Goal: Task Accomplishment & Management: Manage account settings

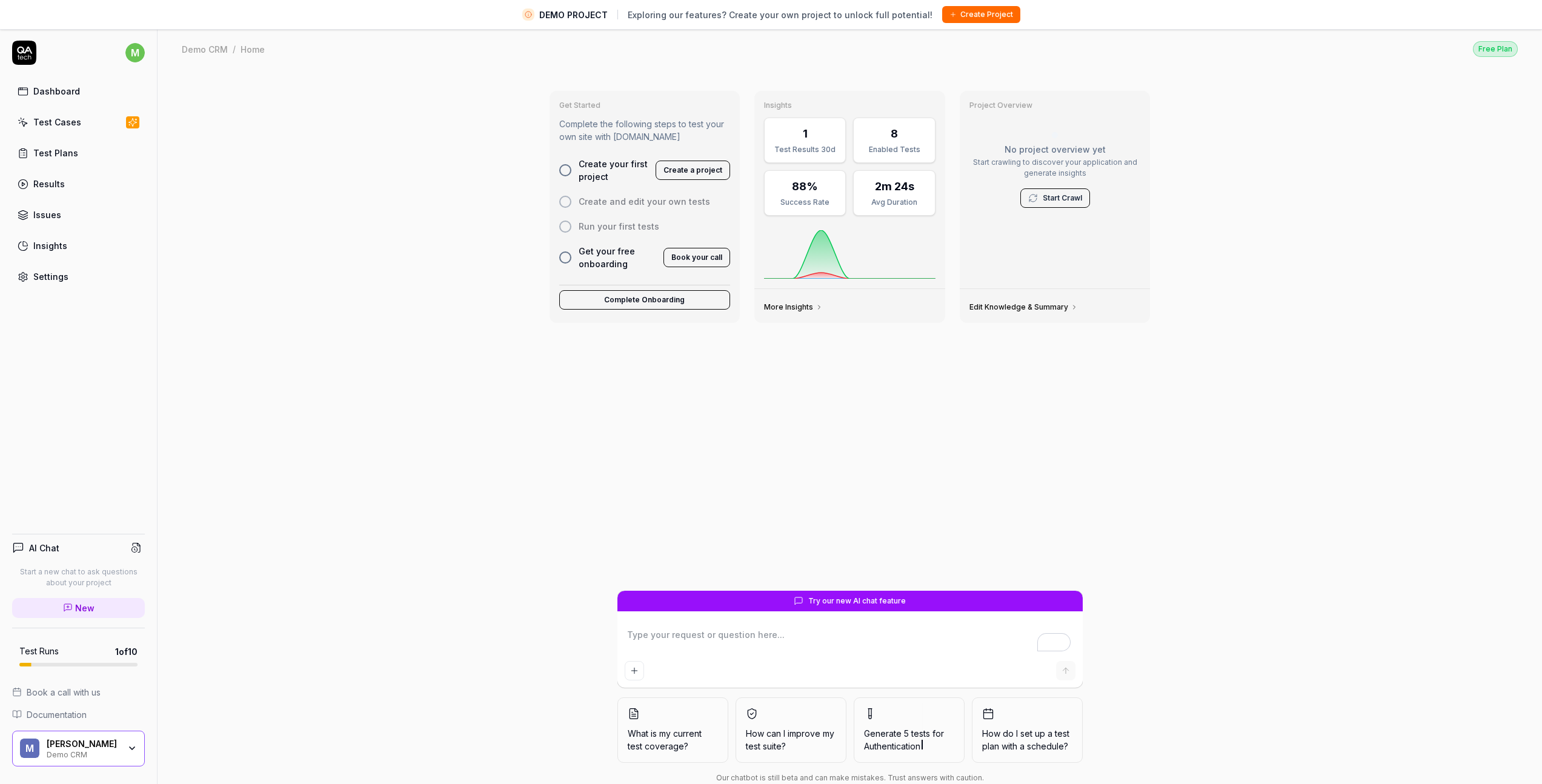
click at [132, 751] on icon "button" at bounding box center [132, 748] width 9 height 9
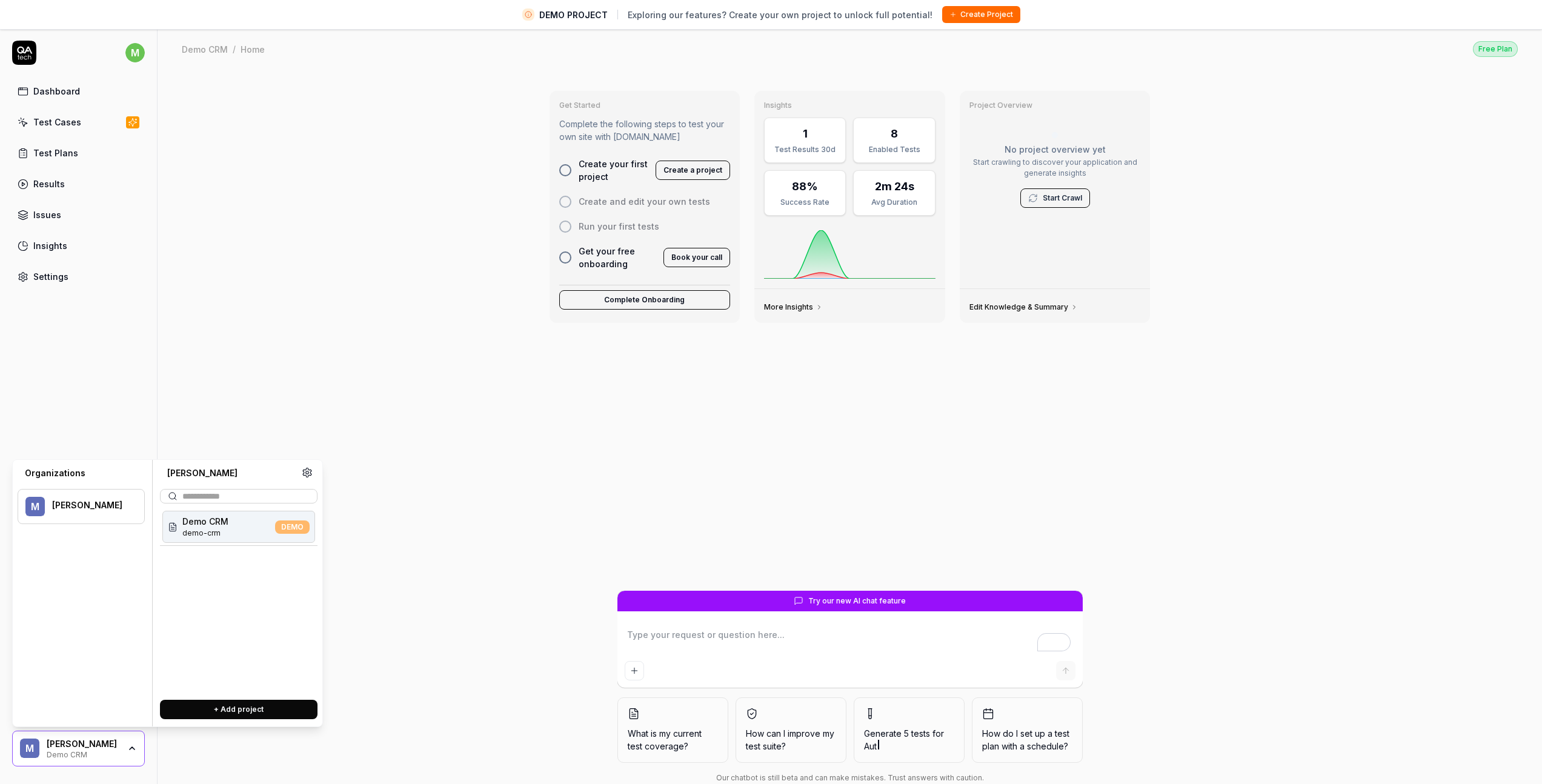
type textarea "*"
click at [310, 472] on icon at bounding box center [307, 472] width 9 height 9
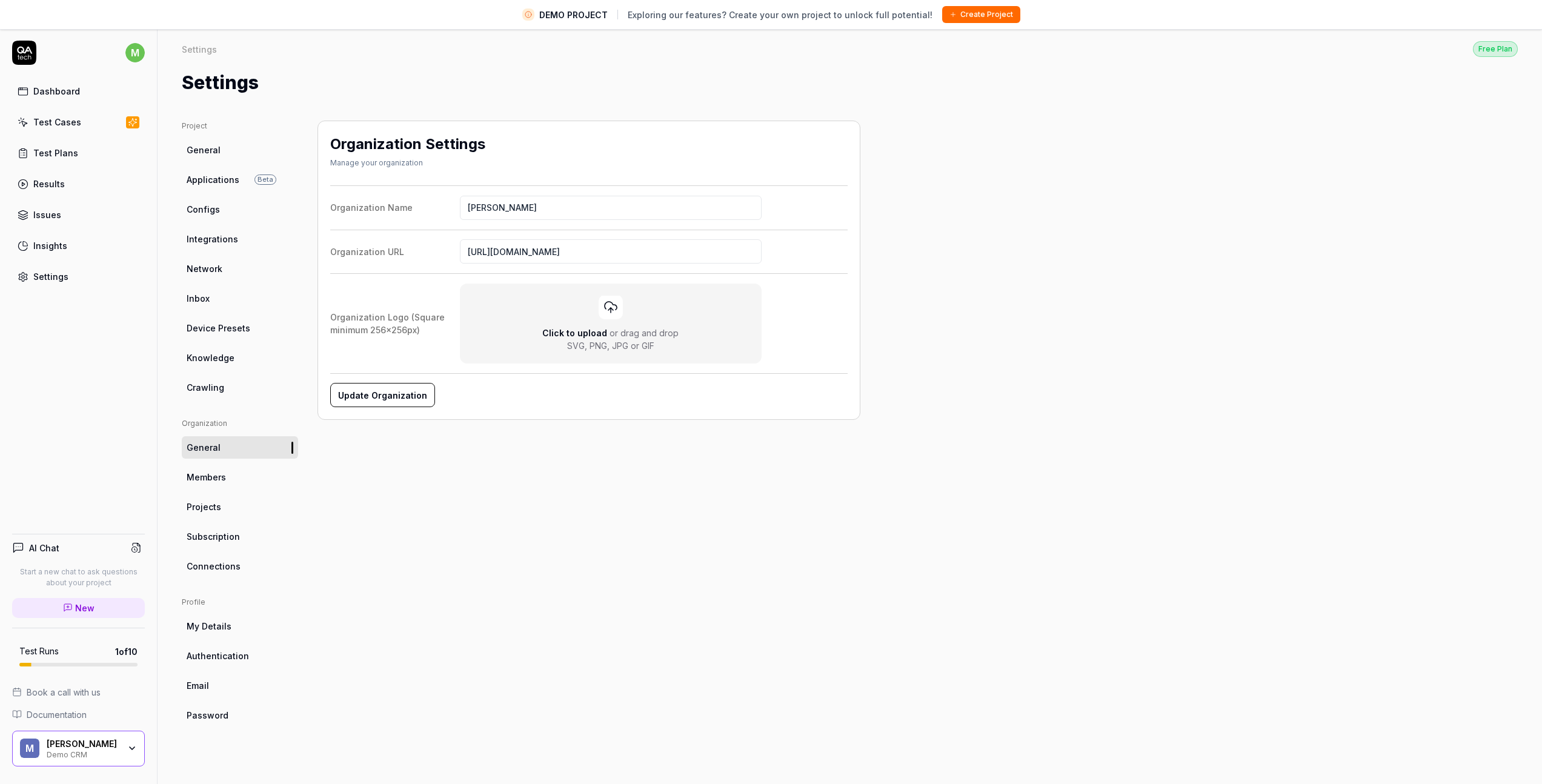
click at [140, 48] on html "DEMO PROJECT Exploring our features? Create your own project to unlock full pot…" at bounding box center [771, 406] width 1542 height 812
click at [81, 114] on span "Profile" at bounding box center [144, 108] width 249 height 13
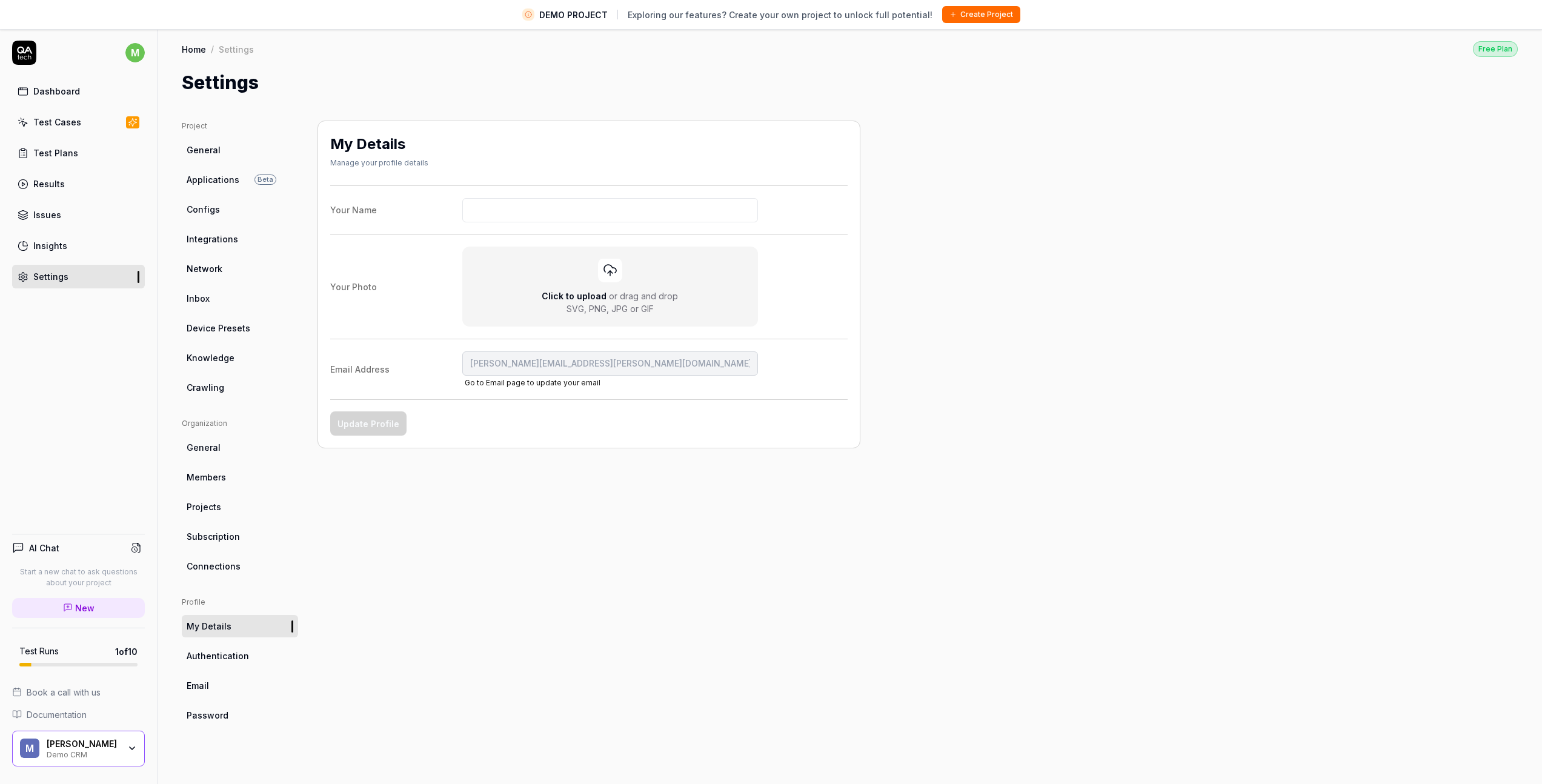
click at [224, 535] on span "Subscription" at bounding box center [214, 536] width 53 height 13
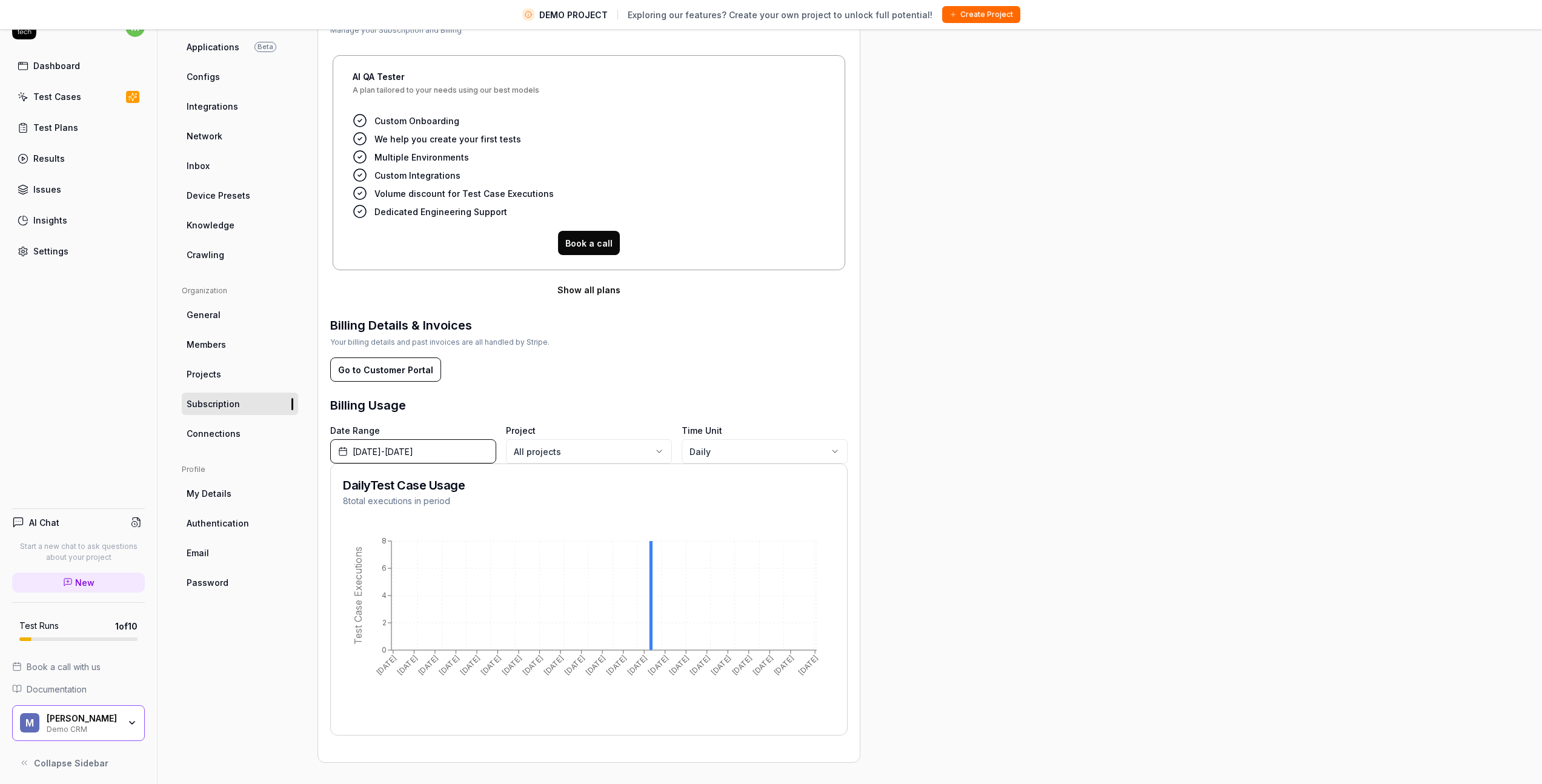
scroll to position [28, 0]
click at [404, 368] on button "Go to Customer Portal" at bounding box center [386, 367] width 111 height 24
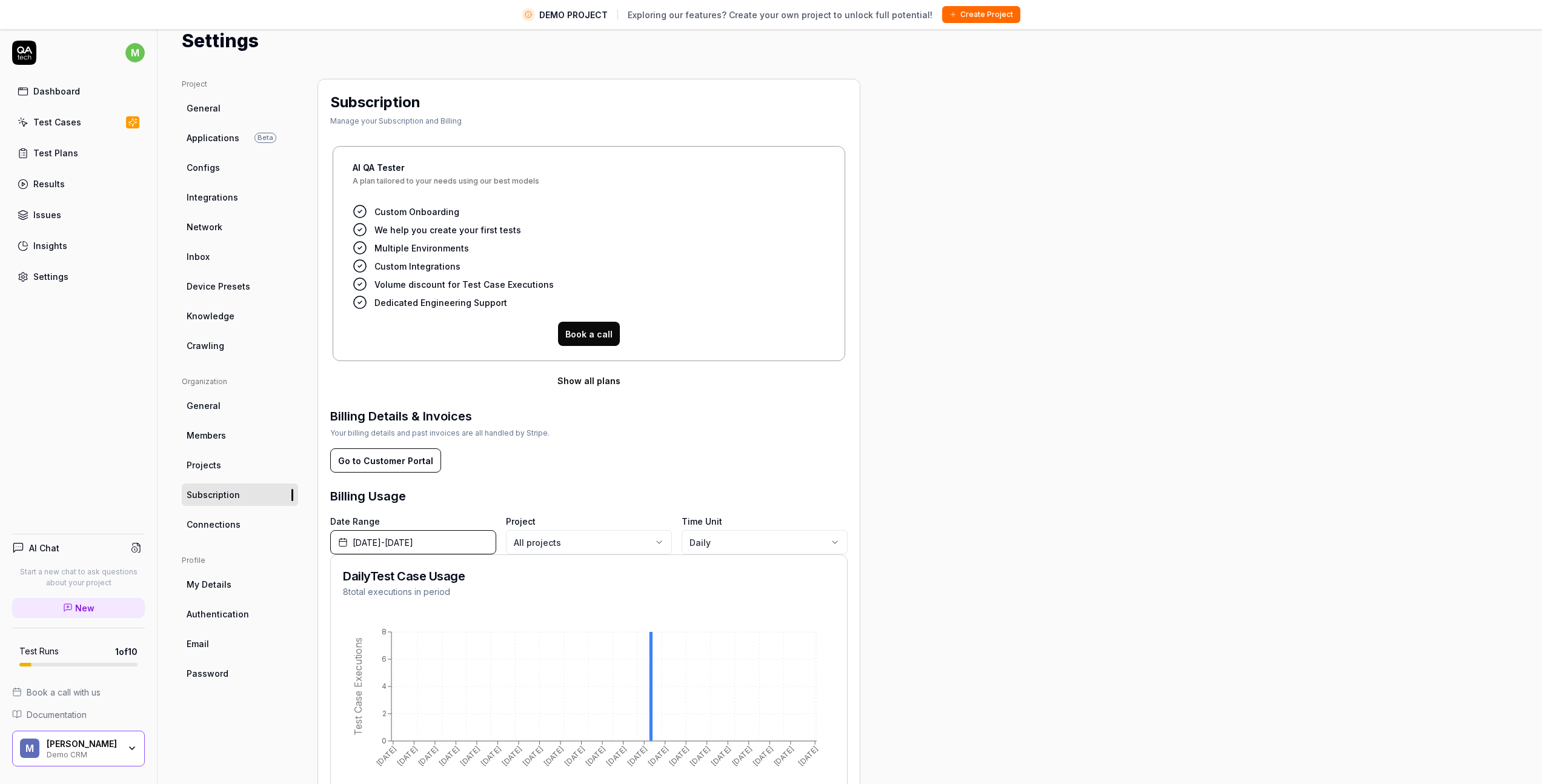
scroll to position [58, 0]
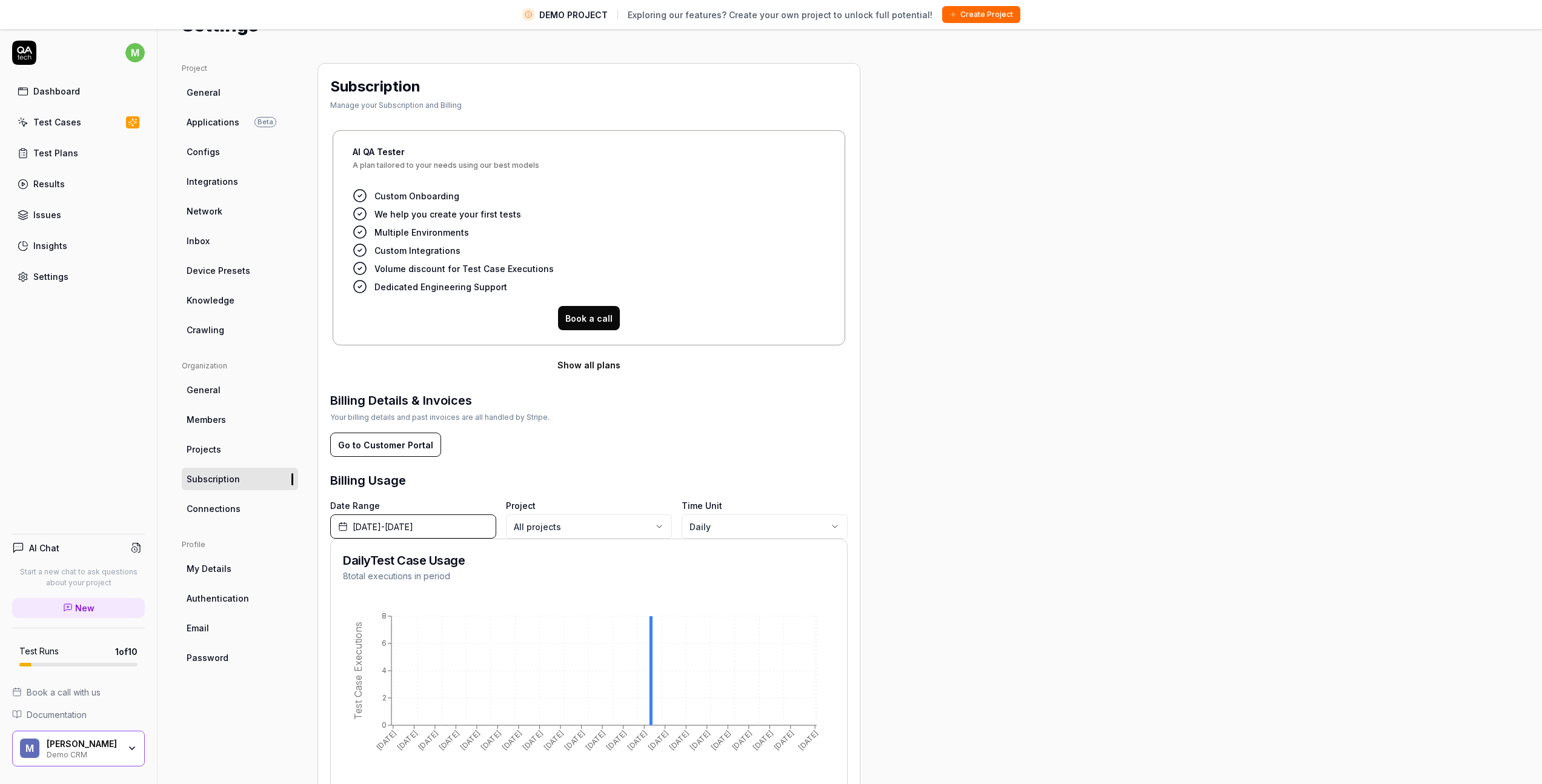
click at [212, 570] on span "My Details" at bounding box center [209, 568] width 45 height 13
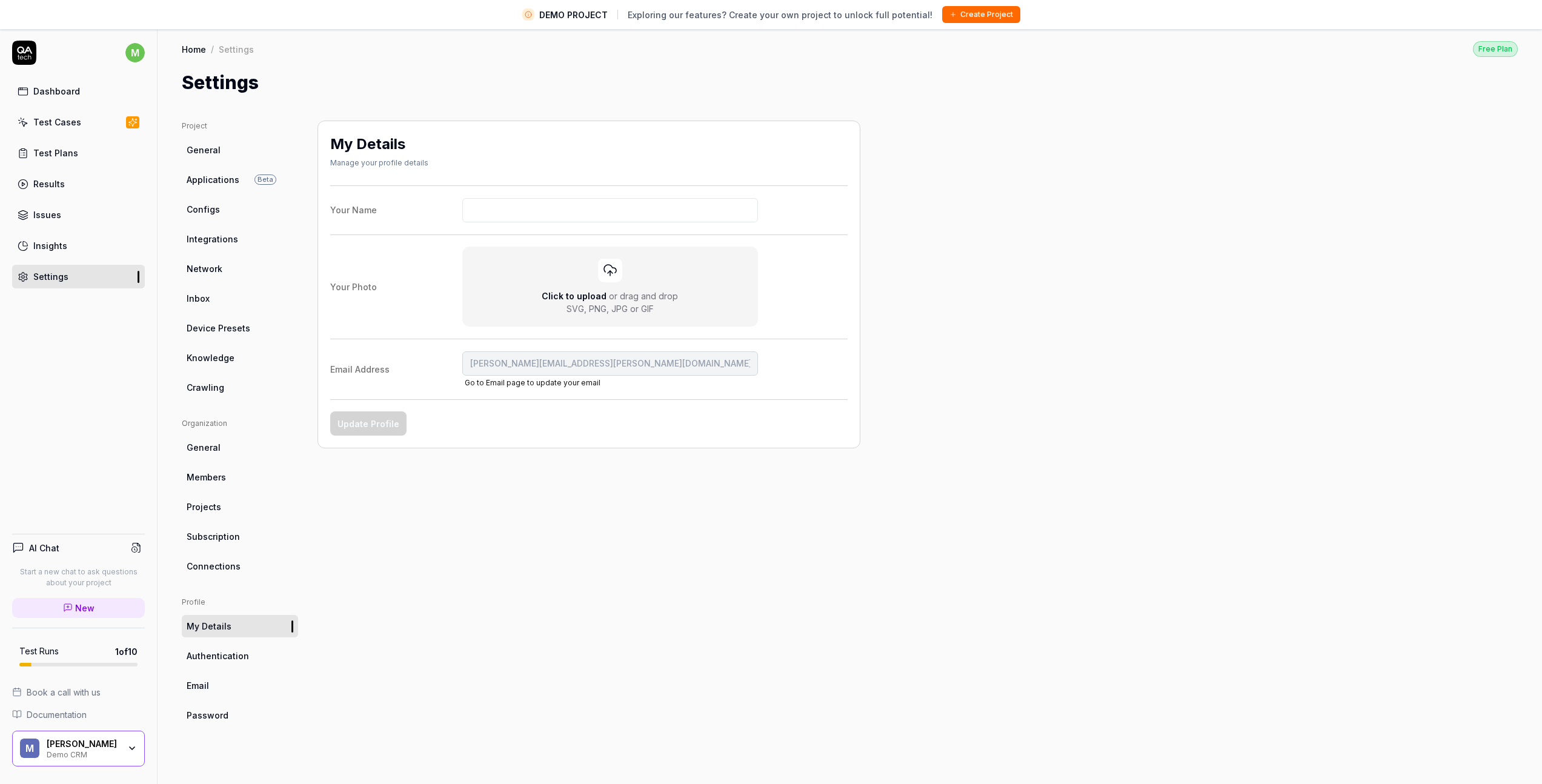
click at [124, 746] on div "[PERSON_NAME] Demo CRM" at bounding box center [87, 749] width 81 height 21
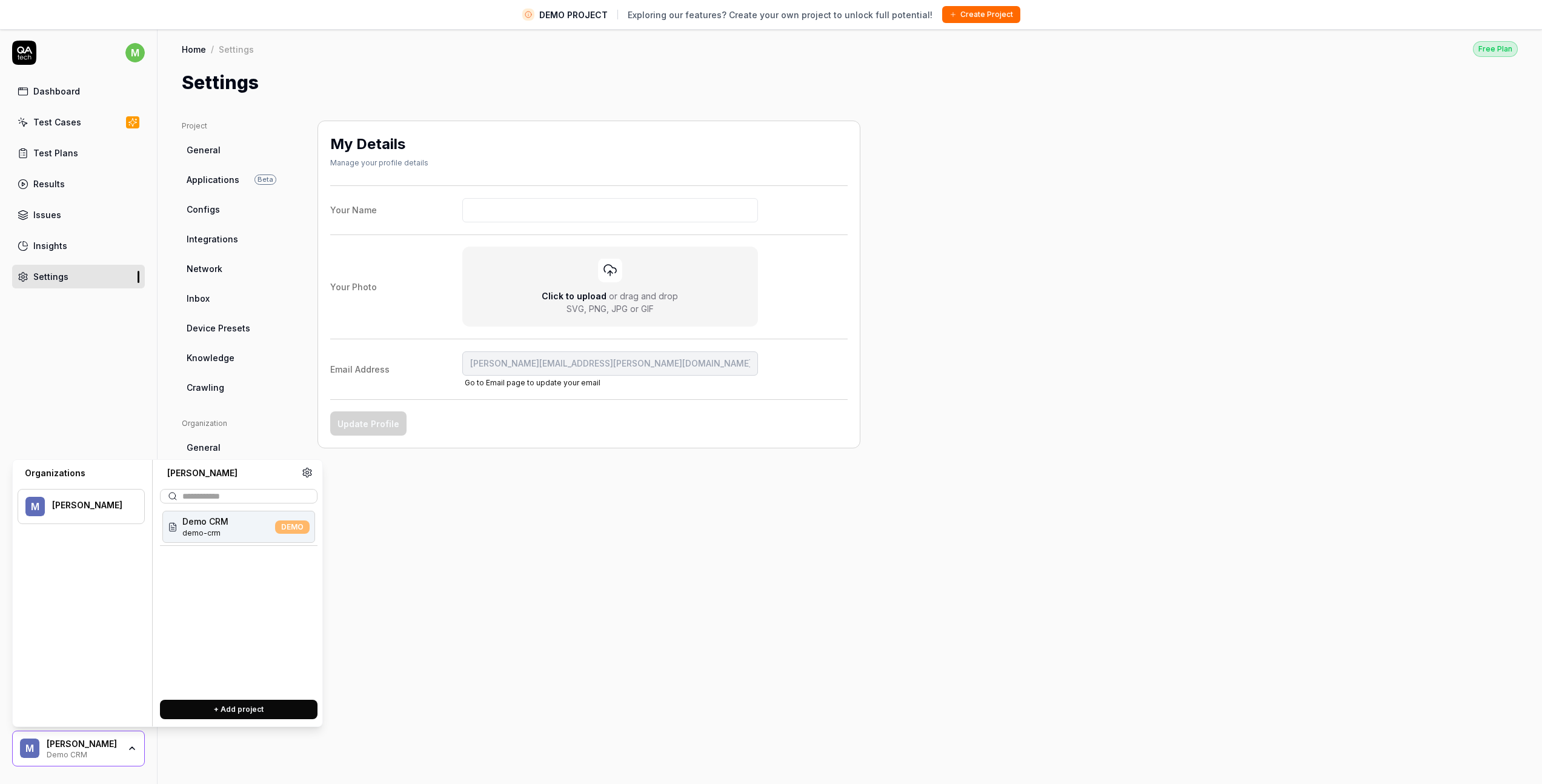
click at [99, 515] on div "M [PERSON_NAME]" at bounding box center [81, 506] width 127 height 35
click at [310, 475] on icon at bounding box center [307, 472] width 11 height 11
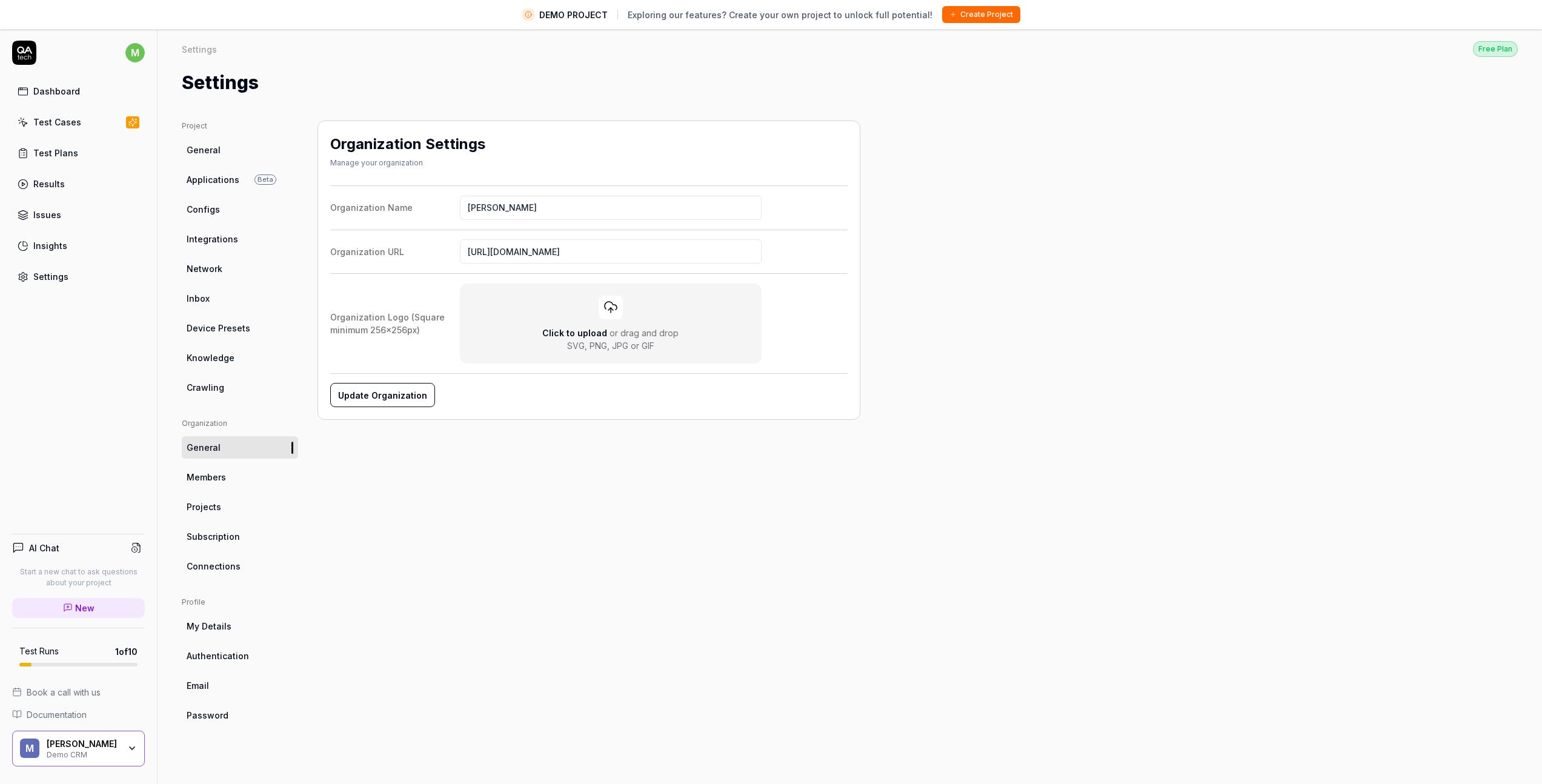
click at [228, 509] on link "Projects" at bounding box center [239, 507] width 116 height 22
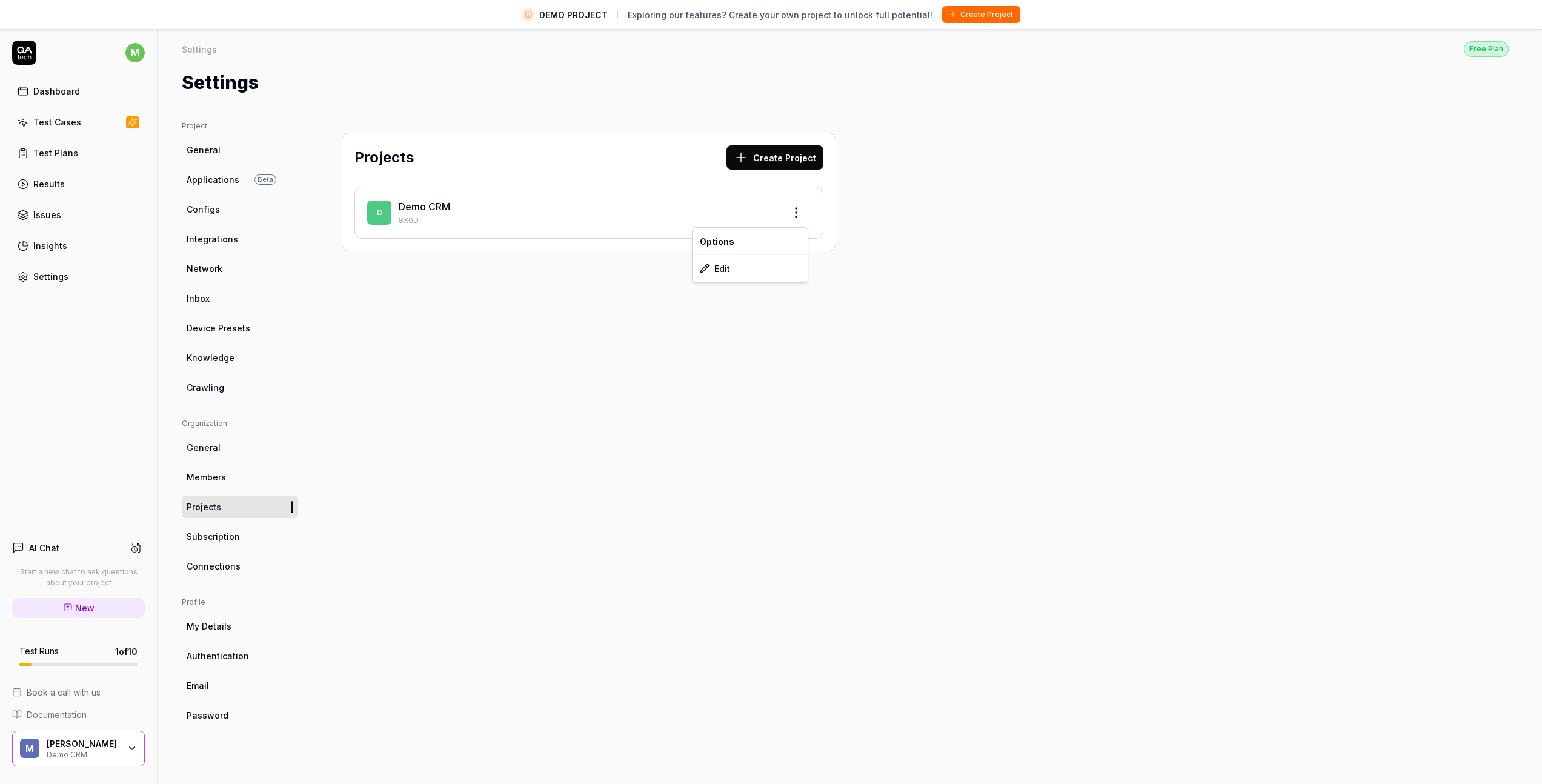
click at [799, 212] on html "DEMO PROJECT Exploring our features? Create your own project to unlock full pot…" at bounding box center [771, 406] width 1542 height 812
click at [723, 268] on div "Edit" at bounding box center [751, 268] width 115 height 27
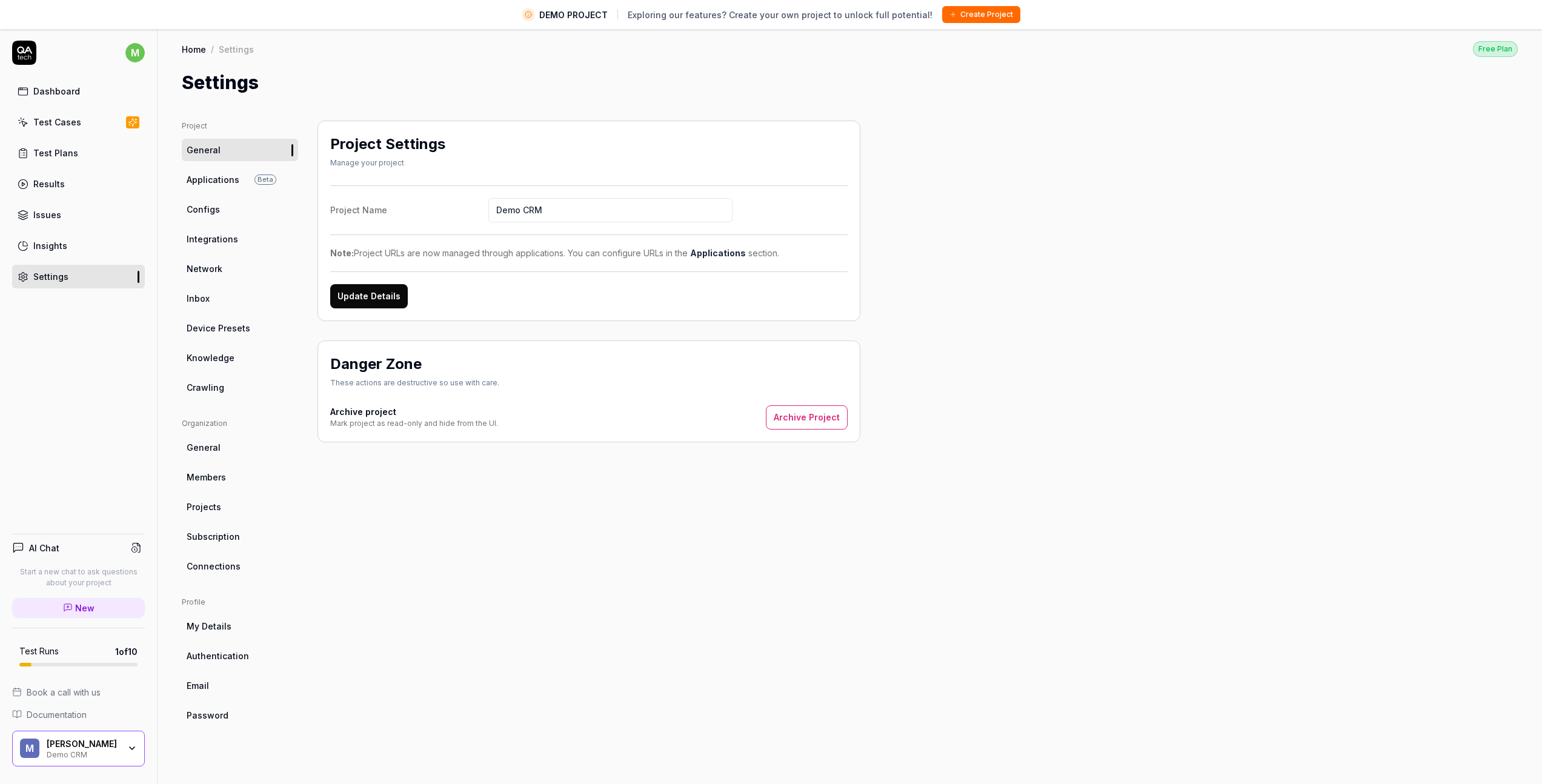
click at [1481, 53] on div "Free Plan" at bounding box center [1496, 49] width 45 height 15
